Goal: Task Accomplishment & Management: Use online tool/utility

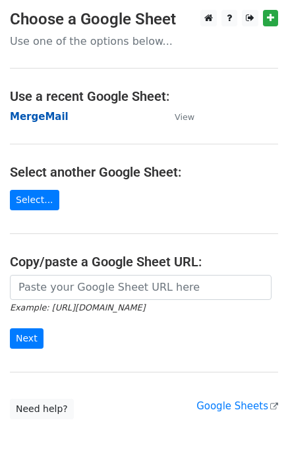
click at [28, 116] on strong "MergeMail" at bounding box center [39, 117] width 59 height 12
click at [52, 120] on strong "MergeMail" at bounding box center [39, 117] width 59 height 12
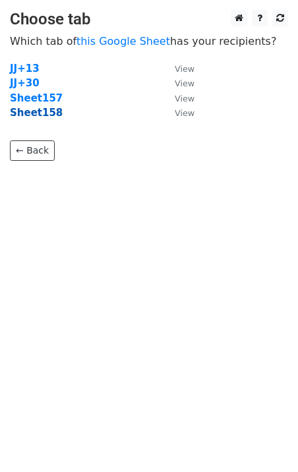
click at [35, 115] on strong "Sheet158" at bounding box center [36, 113] width 53 height 12
click at [49, 114] on strong "Sheet158" at bounding box center [36, 113] width 53 height 12
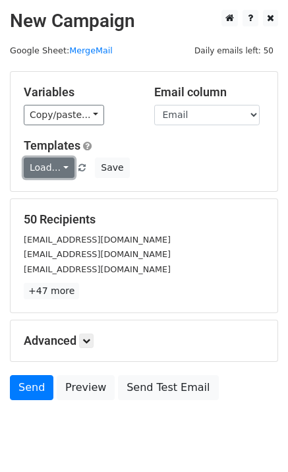
click at [44, 165] on link "Load..." at bounding box center [49, 167] width 51 height 20
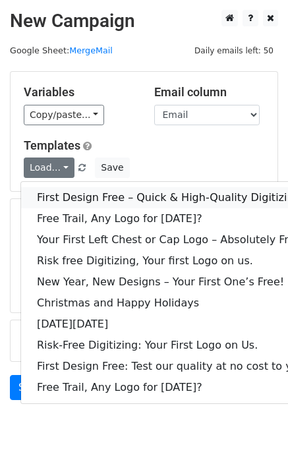
click at [92, 200] on link "First Design Free – Quick & High-Quality Digitizing!" at bounding box center [172, 197] width 303 height 21
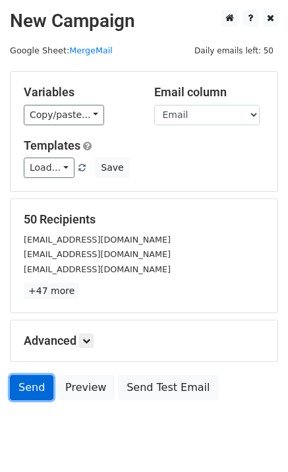
click at [28, 396] on link "Send" at bounding box center [31, 387] width 43 height 25
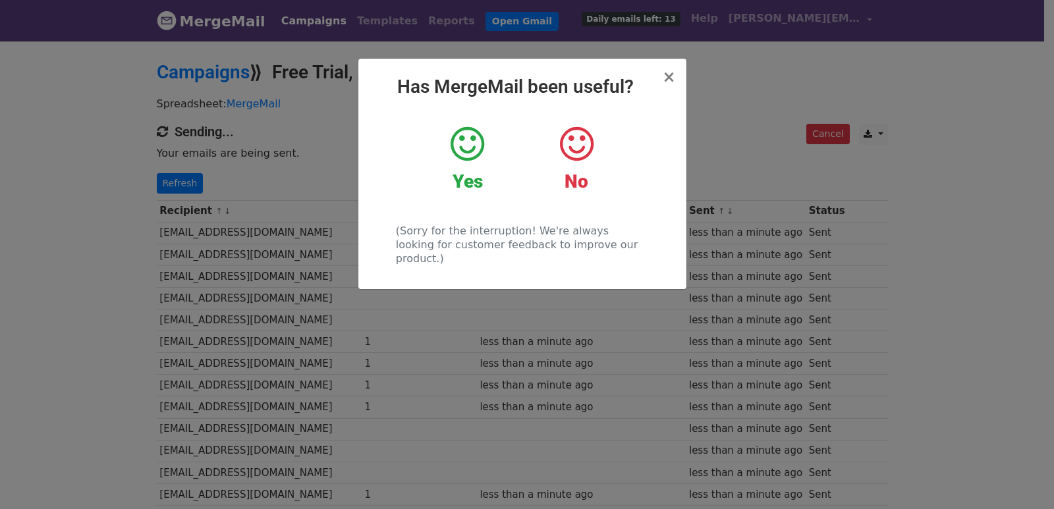
click at [194, 194] on div "× Has MergeMail been useful? Yes No (Sorry for the interruption! We're always l…" at bounding box center [527, 275] width 1054 height 470
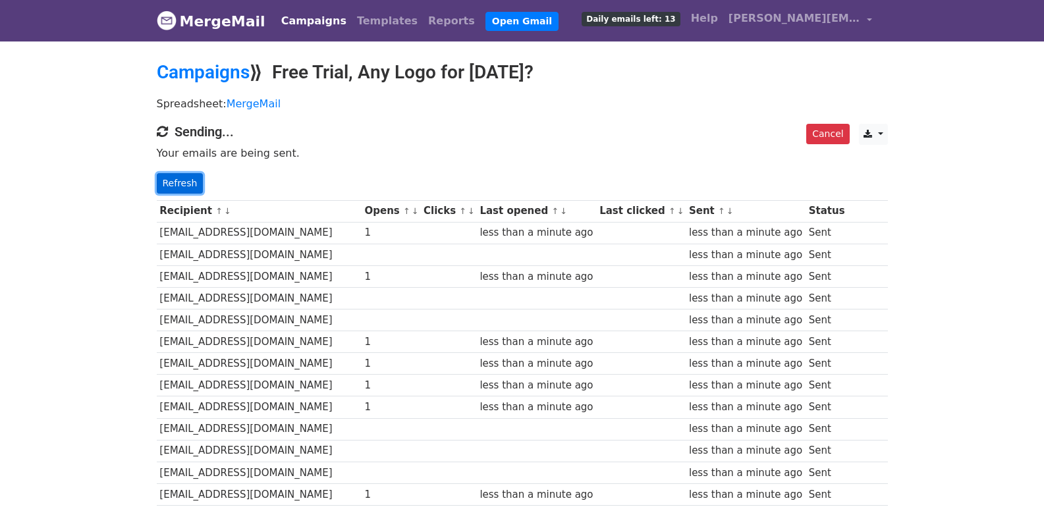
click at [184, 181] on link "Refresh" at bounding box center [180, 183] width 47 height 20
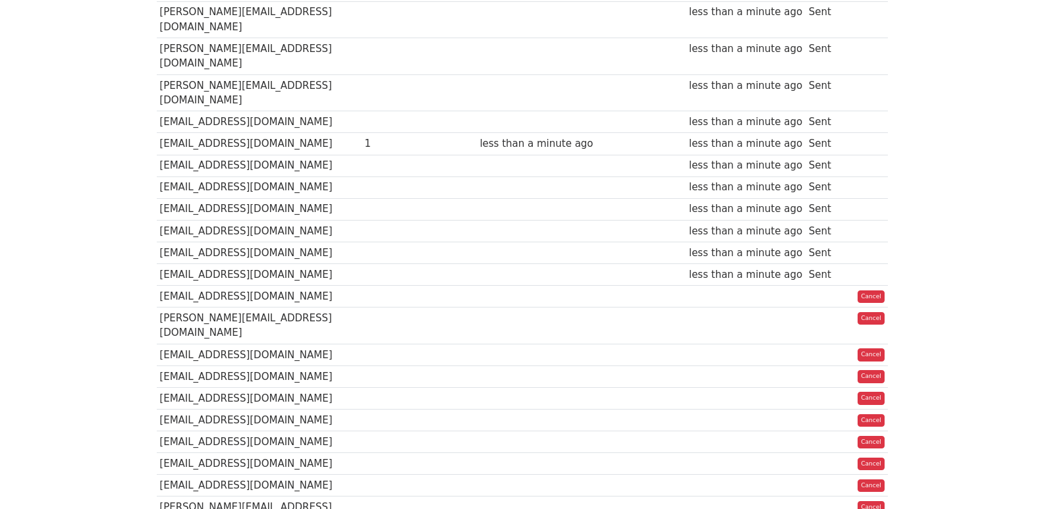
scroll to position [924, 0]
